Goal: Task Accomplishment & Management: Manage account settings

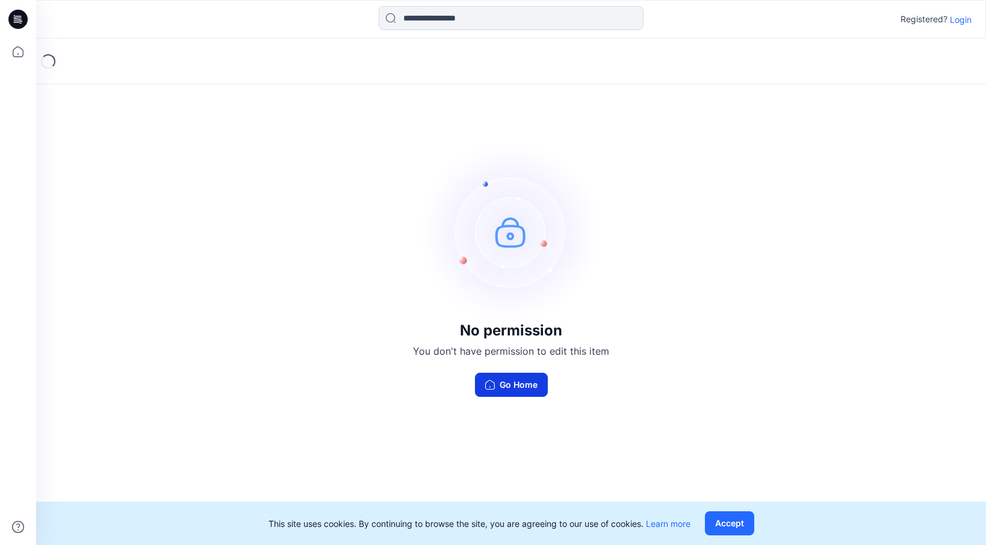
click at [494, 377] on button "Go Home" at bounding box center [511, 385] width 73 height 24
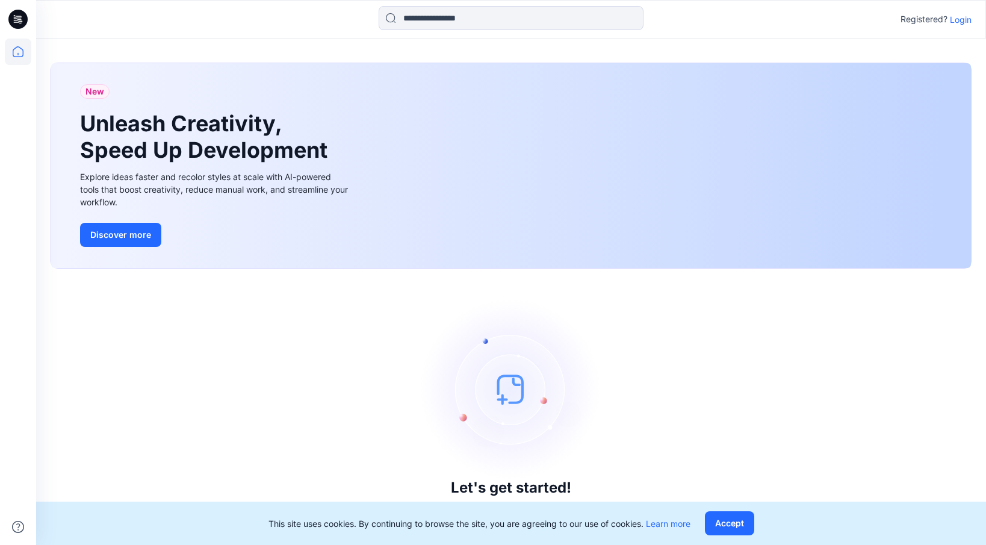
click at [964, 21] on p "Login" at bounding box center [961, 19] width 22 height 13
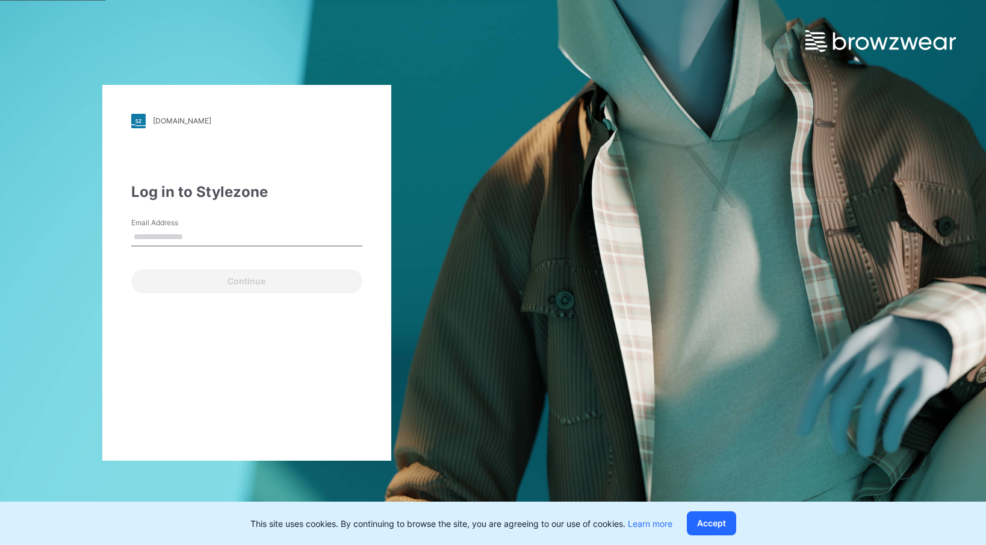
type input "**********"
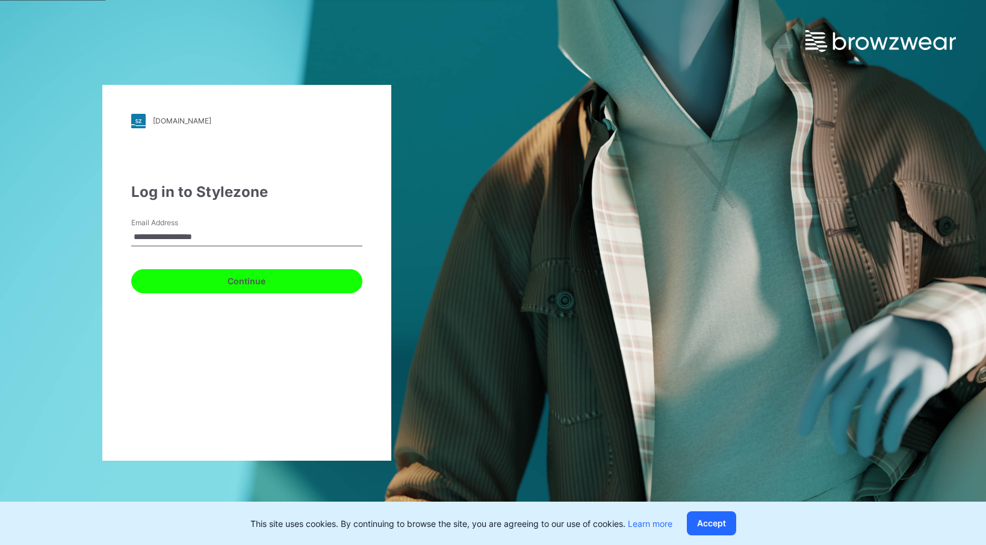
click at [234, 273] on button "Continue" at bounding box center [246, 281] width 231 height 24
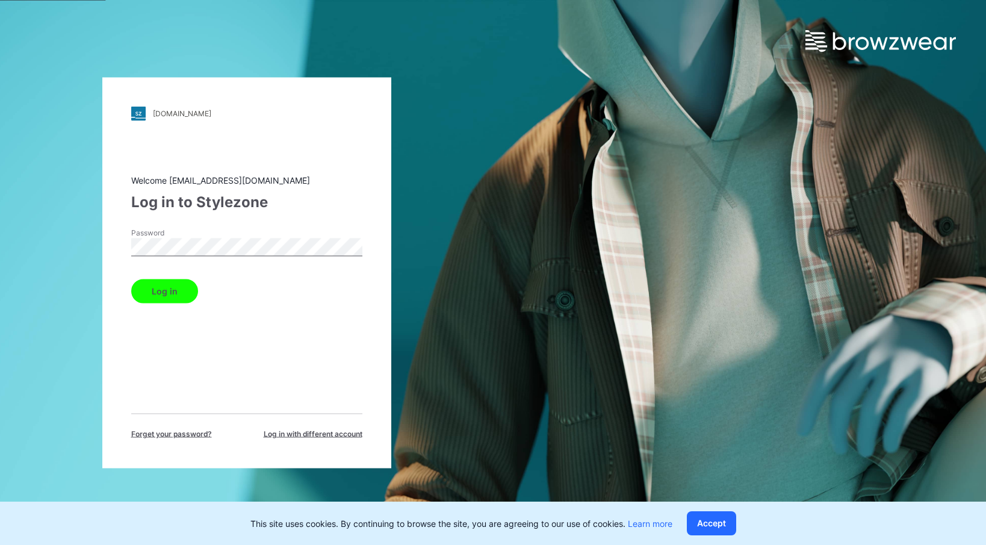
click at [161, 303] on div "Welcome [EMAIL_ADDRESS][DOMAIN_NAME] Log in to Stylezone Password Log in Forget…" at bounding box center [246, 305] width 231 height 265
click at [155, 296] on button "Log in" at bounding box center [164, 291] width 67 height 24
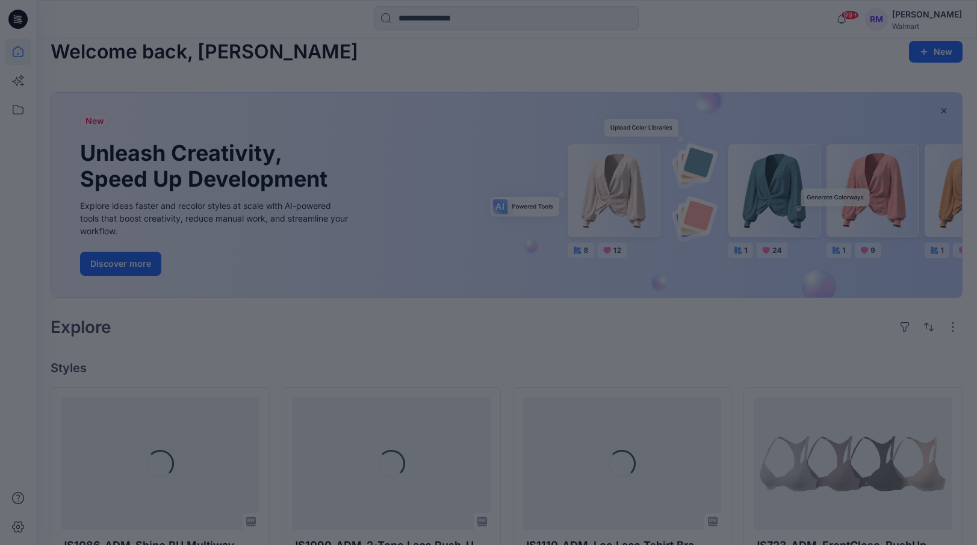
scroll to position [104, 0]
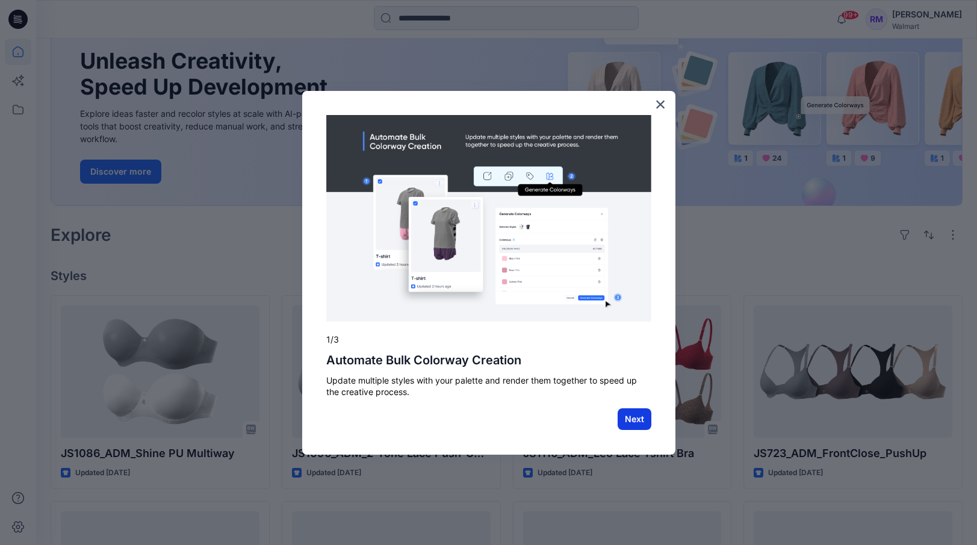
click at [629, 417] on button "Next" at bounding box center [635, 419] width 34 height 22
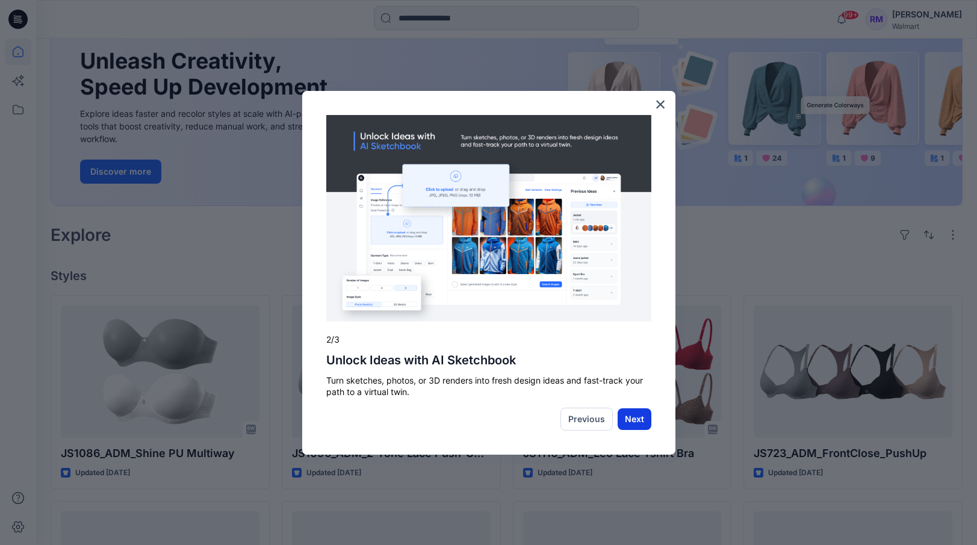
click at [632, 421] on button "Next" at bounding box center [635, 419] width 34 height 22
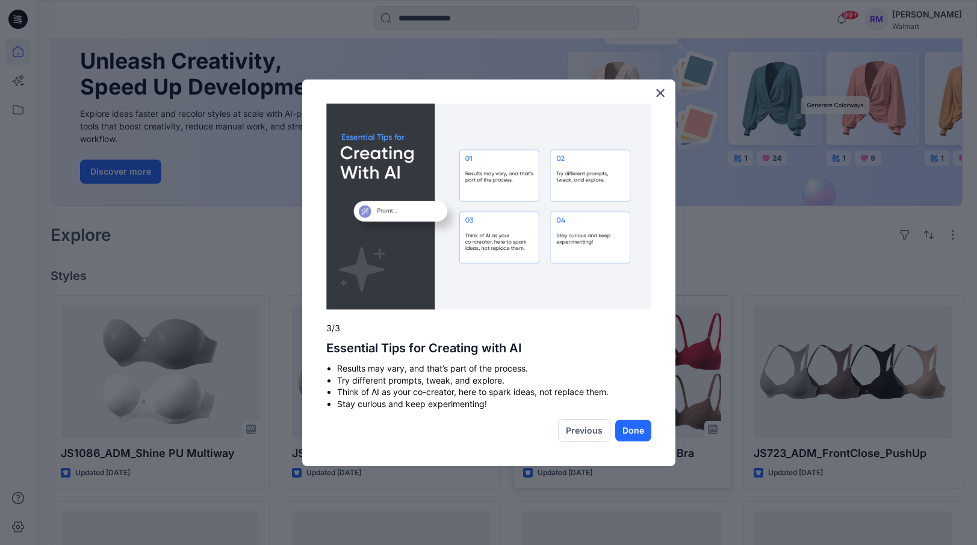
click at [631, 435] on button "Done" at bounding box center [633, 431] width 36 height 22
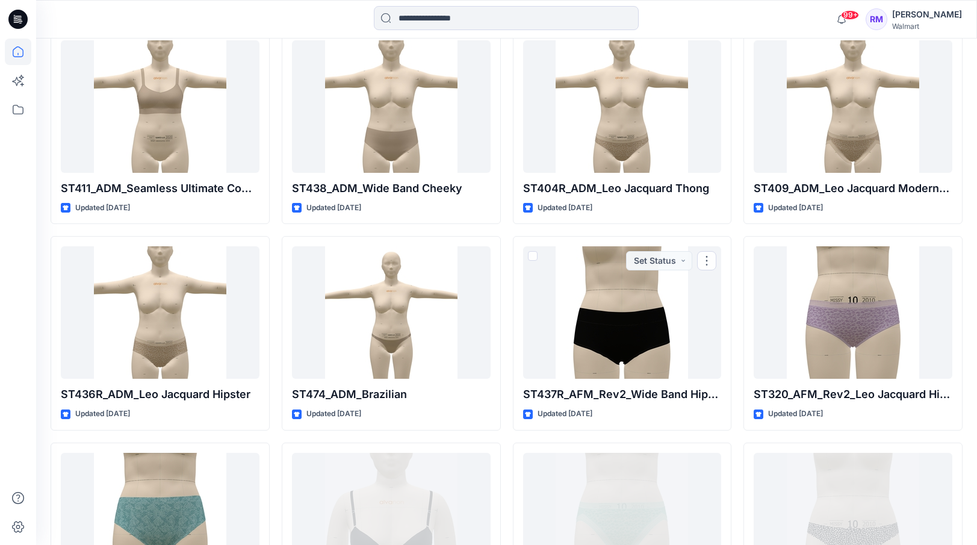
scroll to position [24025, 0]
